Goal: Transaction & Acquisition: Purchase product/service

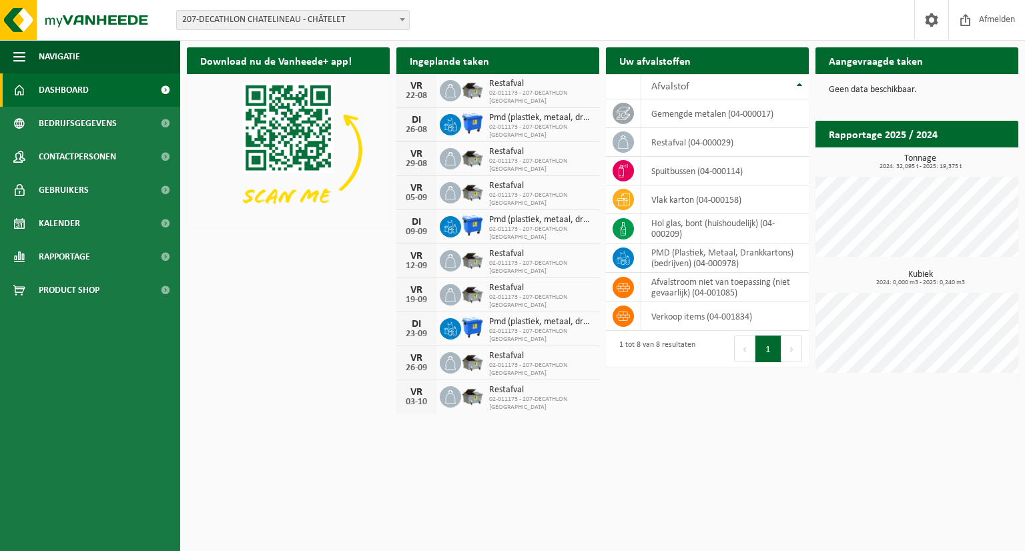
click at [401, 18] on b at bounding box center [402, 19] width 5 height 3
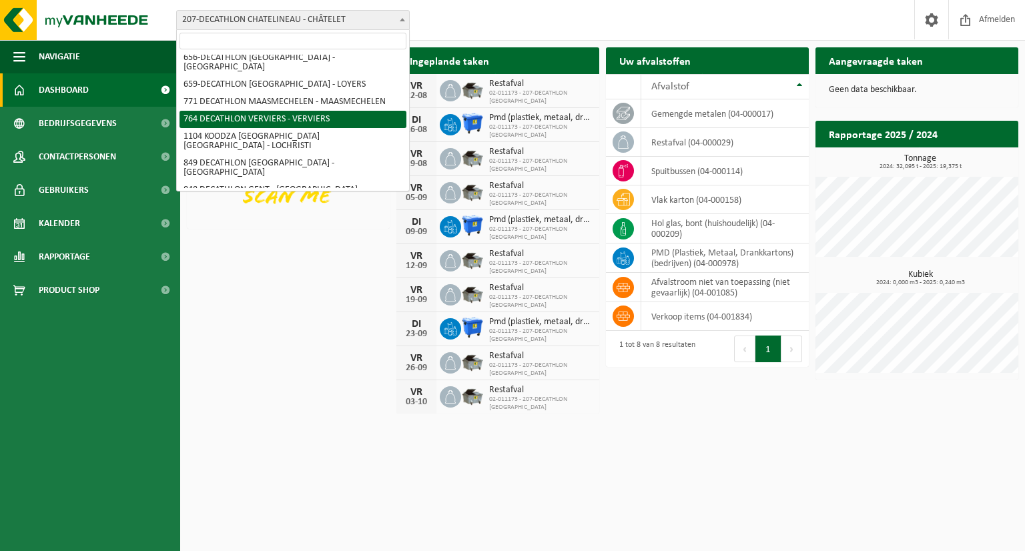
scroll to position [263, 0]
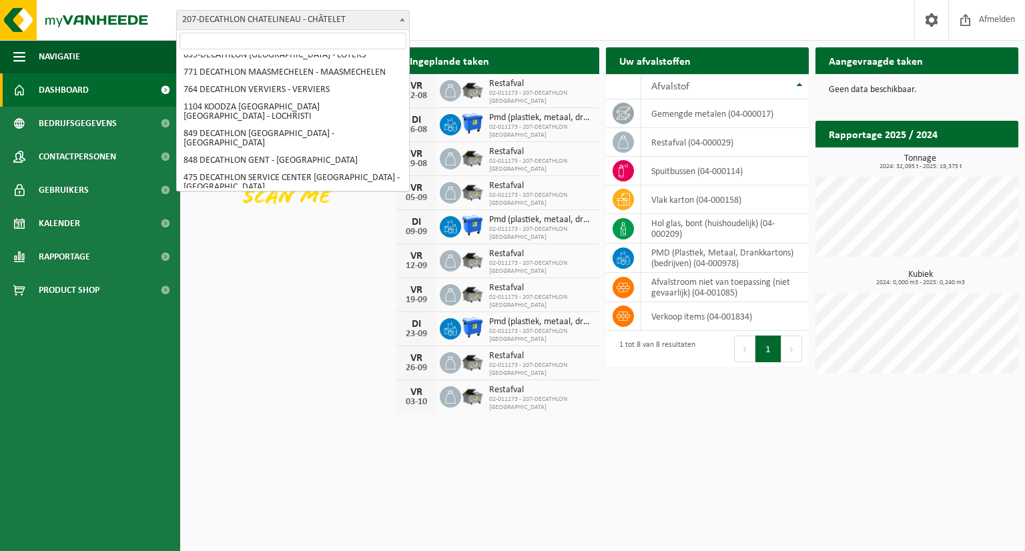
select select "3328"
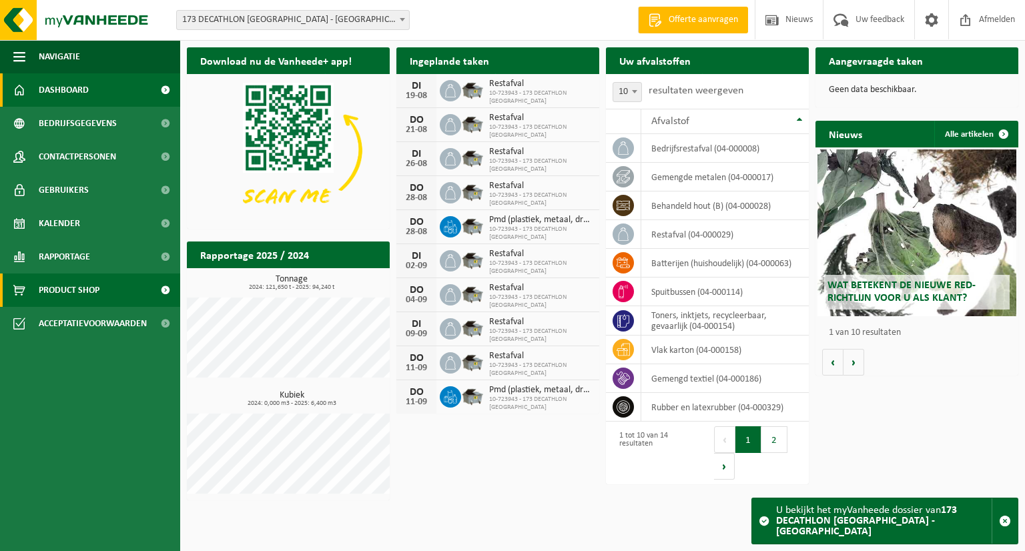
click at [52, 283] on span "Product Shop" at bounding box center [69, 290] width 61 height 33
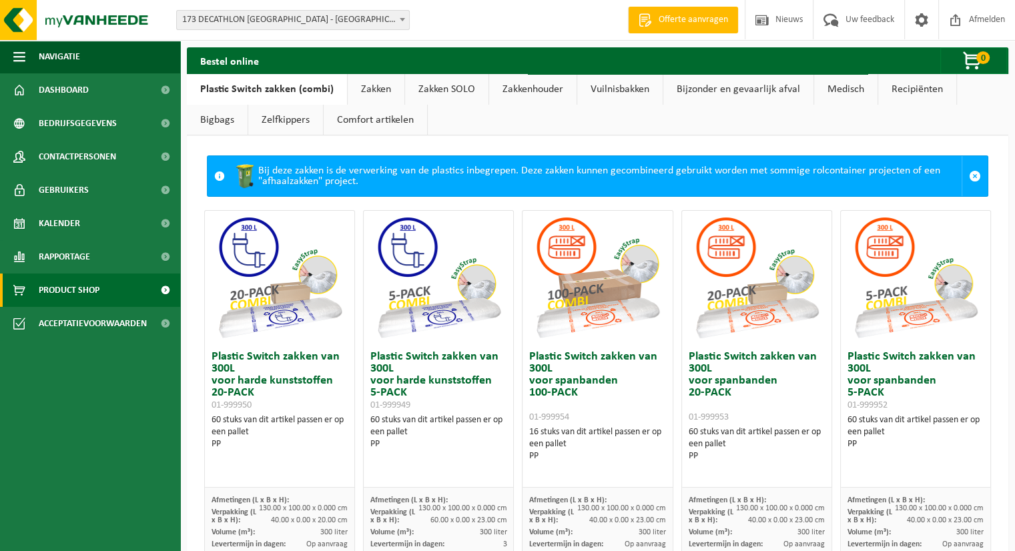
click at [516, 101] on link "Zakkenhouder" at bounding box center [532, 89] width 87 height 31
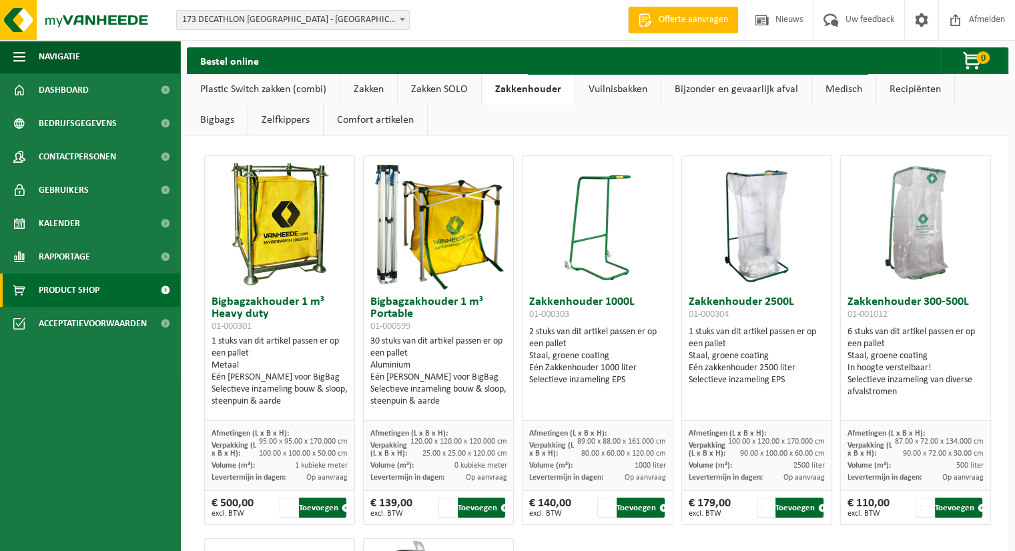
click at [566, 206] on img at bounding box center [597, 222] width 67 height 133
click at [587, 250] on img at bounding box center [597, 222] width 67 height 133
click at [587, 307] on h3 "Zakkenhouder 1000L 01-000303" at bounding box center [597, 309] width 136 height 27
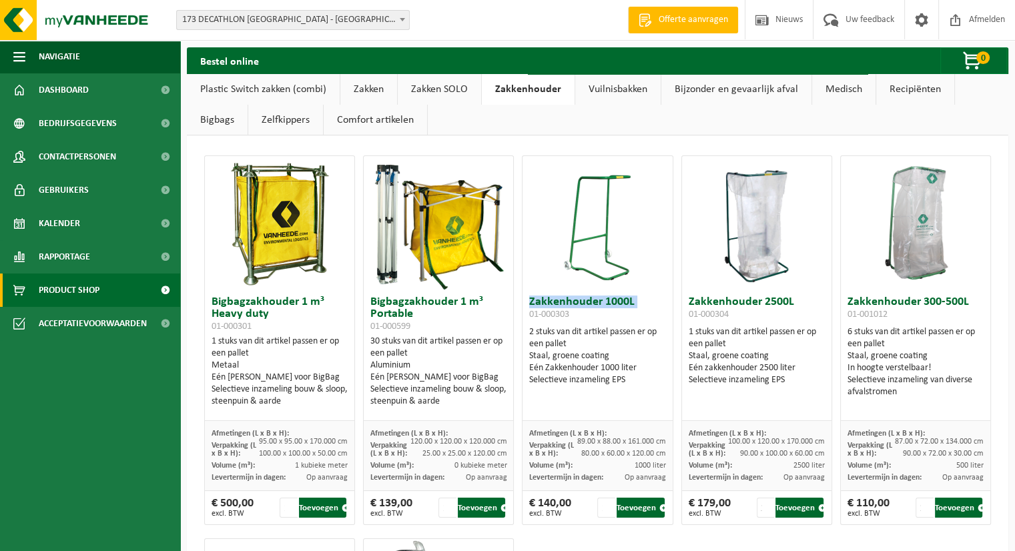
click at [591, 260] on img at bounding box center [597, 222] width 67 height 133
click at [590, 378] on div "Selectieve inzameling EPS" at bounding box center [597, 380] width 136 height 12
click at [589, 376] on div "Selectieve inzameling EPS" at bounding box center [597, 380] width 136 height 12
click at [587, 374] on div "Selectieve inzameling EPS" at bounding box center [597, 380] width 136 height 12
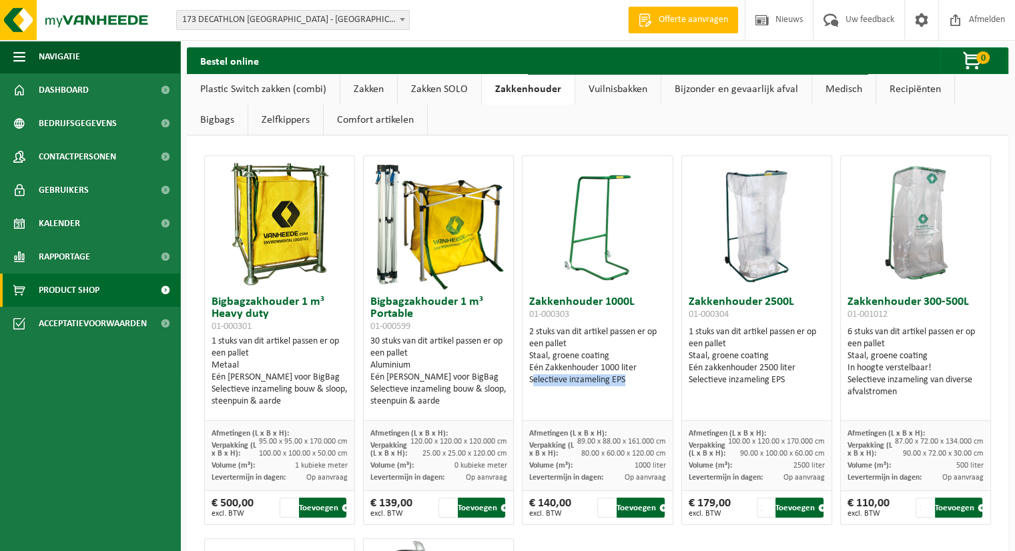
click at [587, 374] on div "Selectieve inzameling EPS" at bounding box center [597, 380] width 136 height 12
click at [602, 262] on img at bounding box center [597, 222] width 67 height 133
